Goal: Information Seeking & Learning: Learn about a topic

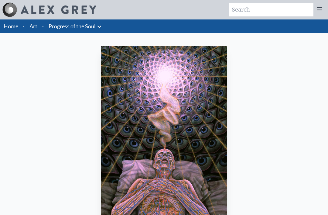
click at [31, 25] on link "Art" at bounding box center [33, 26] width 8 height 9
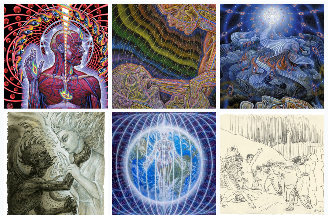
scroll to position [5794, 0]
click at [304, 70] on img at bounding box center [272, 56] width 104 height 104
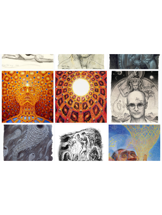
scroll to position [7132, 0]
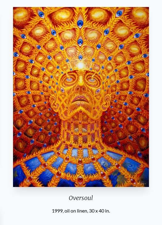
scroll to position [33, 0]
